Goal: Find specific page/section: Find specific page/section

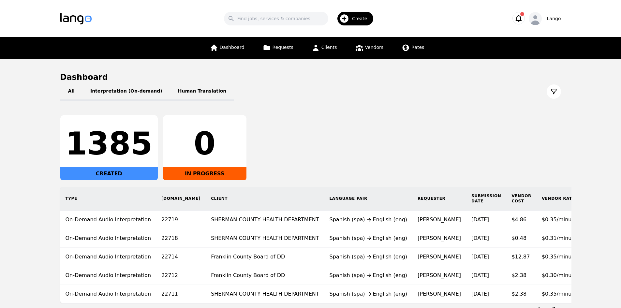
click at [259, 28] on div "Search Create" at bounding box center [301, 18] width 398 height 19
click at [260, 27] on div "Search Create" at bounding box center [301, 18] width 398 height 19
click at [262, 20] on input "Search" at bounding box center [276, 19] width 104 height 14
paste input "ASL Bureau of Engraving & Printing"
type input "ASL Bureau of Engraving & Printing"
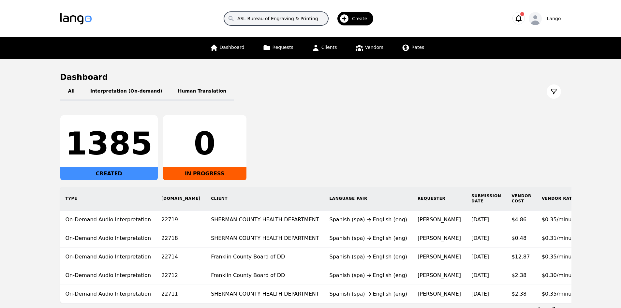
click at [321, 18] on input "ASL Bureau of Engraving & Printing" at bounding box center [276, 19] width 104 height 14
paste input "[GEOGRAPHIC_DATA]"
type input "[GEOGRAPHIC_DATA]"
click at [311, 17] on input "[GEOGRAPHIC_DATA]" at bounding box center [276, 19] width 104 height 14
click at [316, 43] on link "Clients" at bounding box center [324, 48] width 33 height 22
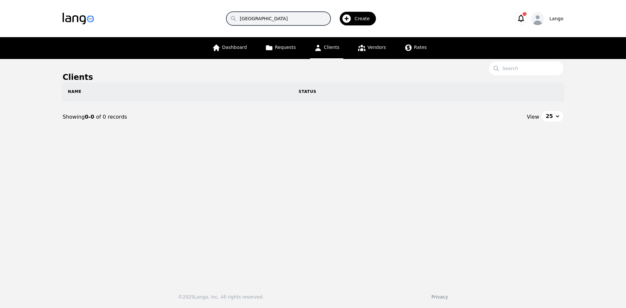
click at [291, 17] on input "[GEOGRAPHIC_DATA]" at bounding box center [278, 19] width 104 height 14
